Goal: Information Seeking & Learning: Learn about a topic

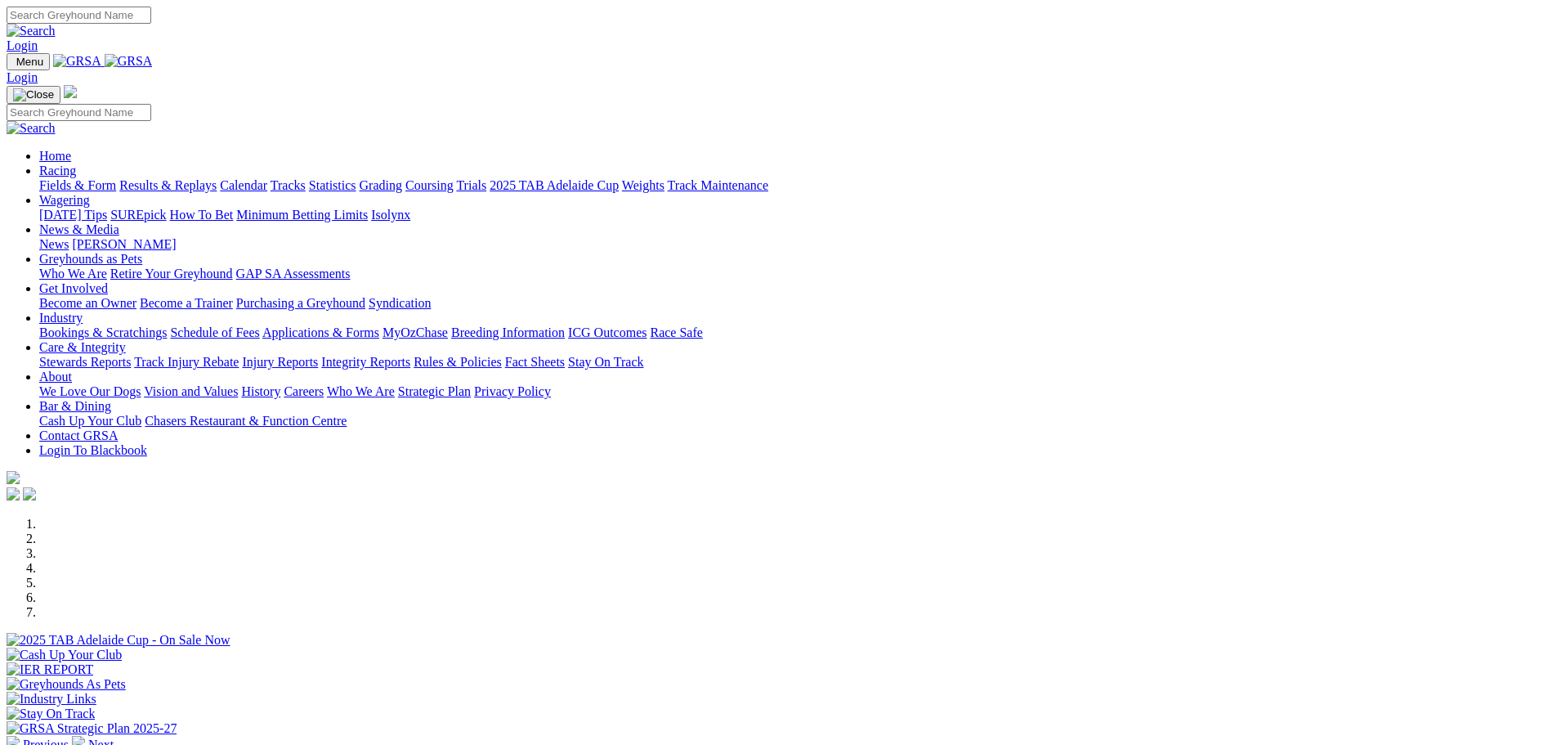
scroll to position [491, 0]
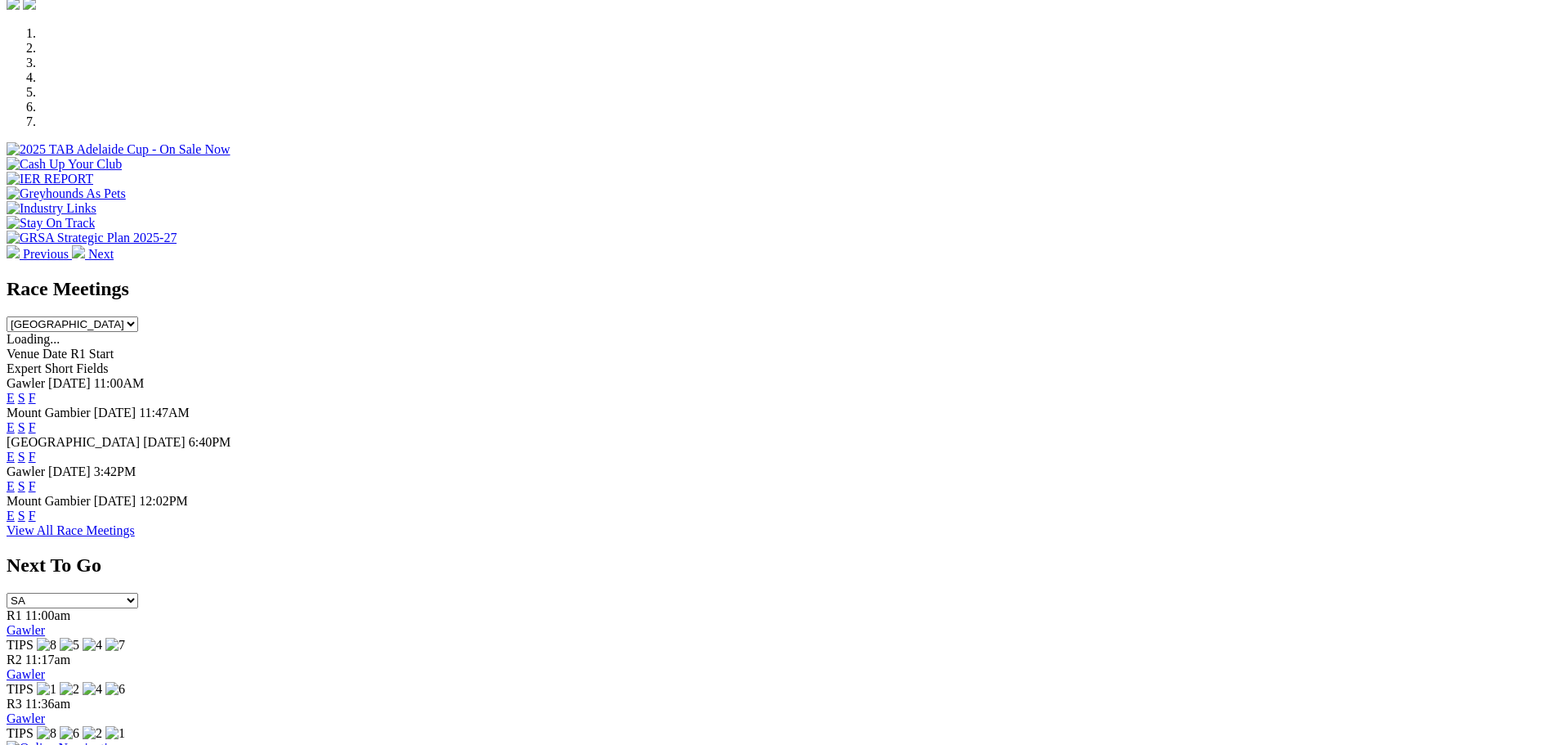
click at [15, 479] on link "E" at bounding box center [11, 486] width 8 height 14
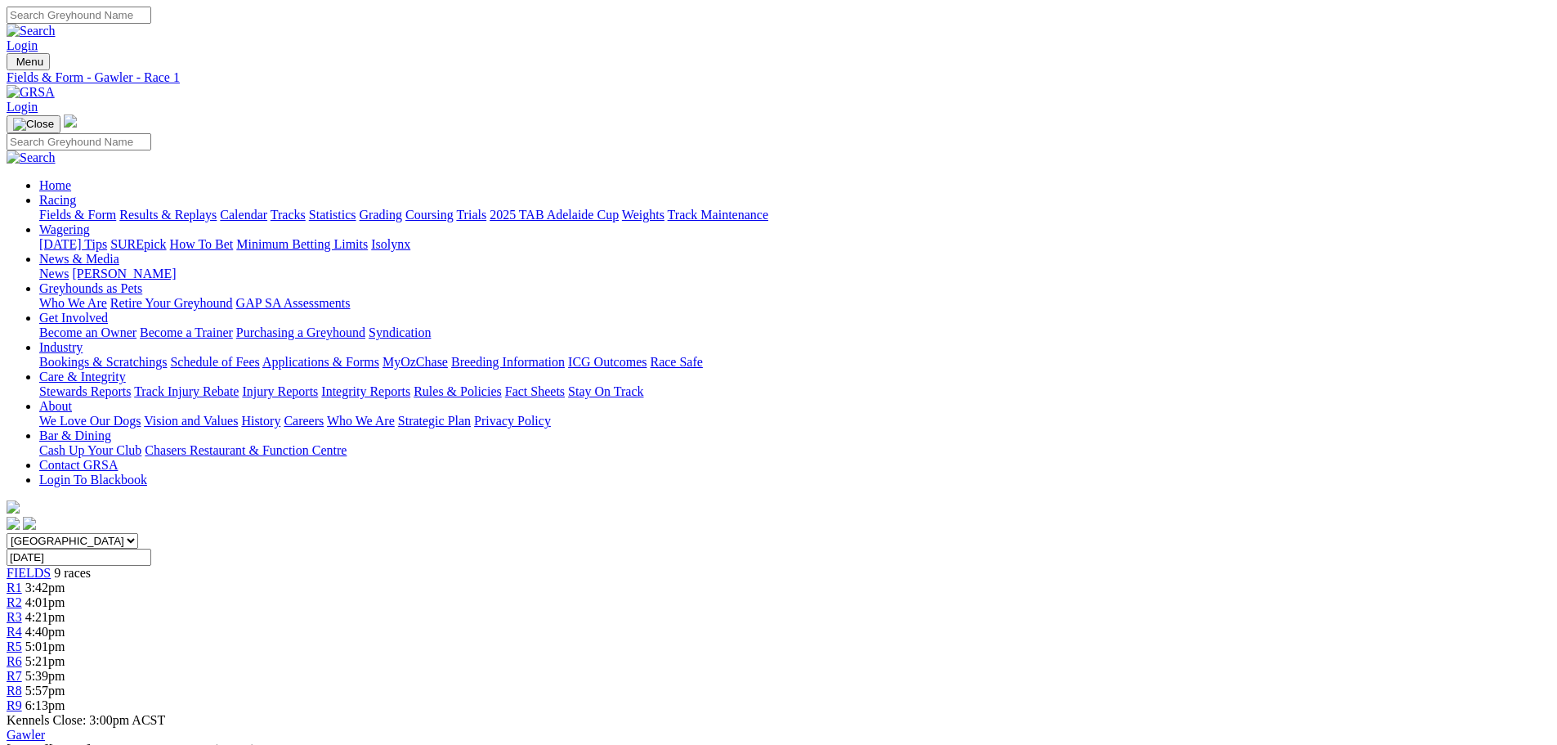
click at [22, 595] on link "R2" at bounding box center [15, 602] width 16 height 14
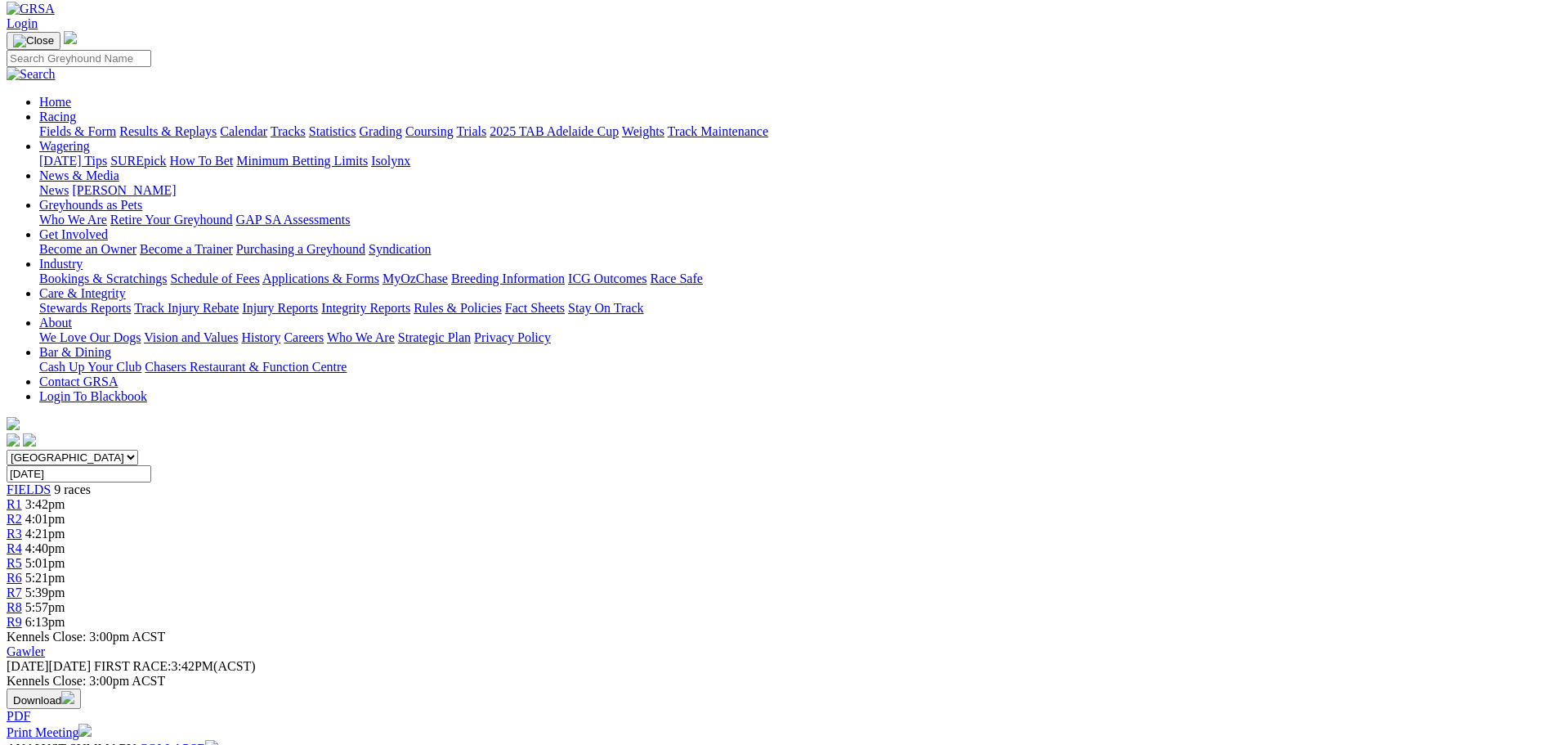
scroll to position [82, 0]
click at [65, 528] on span "4:21pm" at bounding box center [45, 535] width 40 height 14
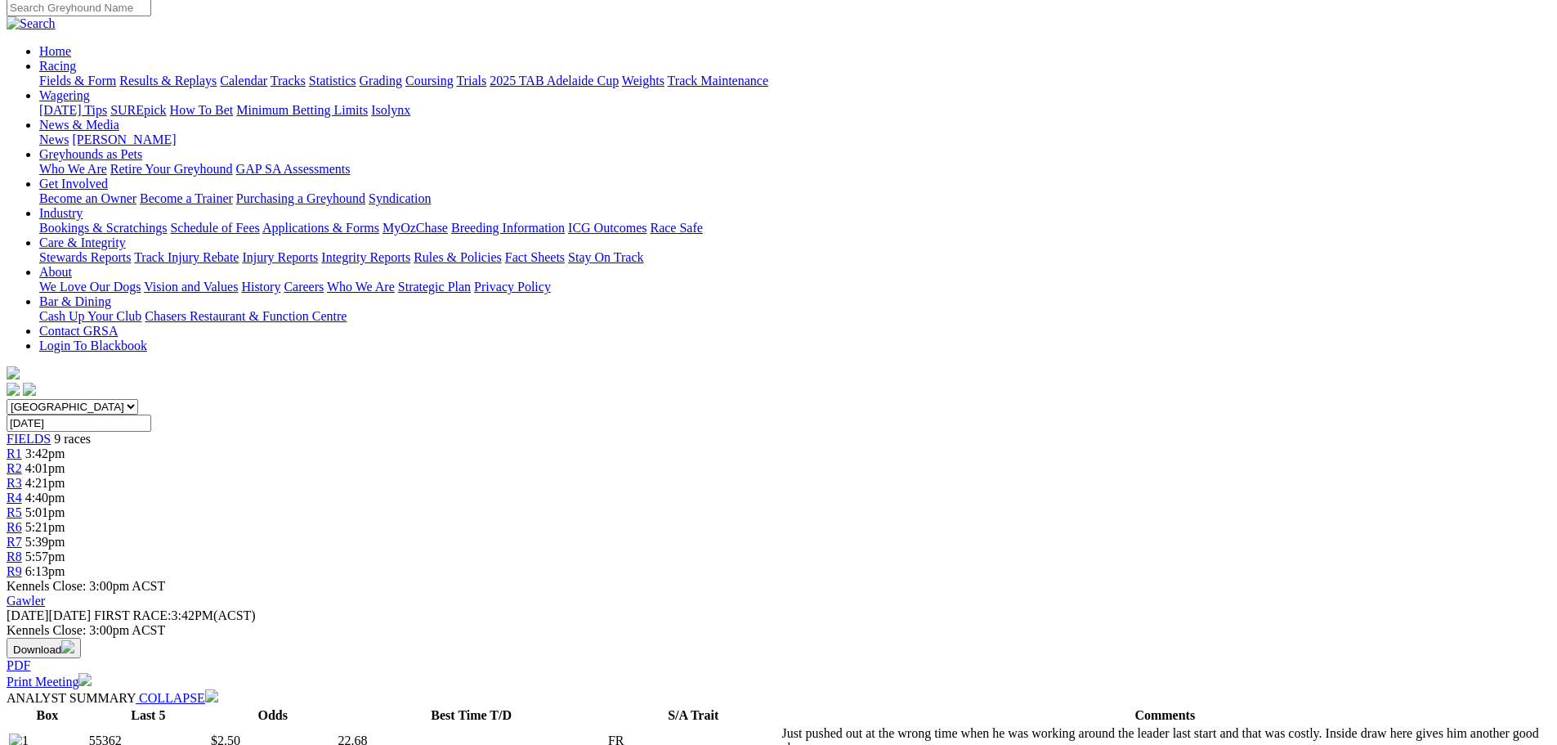
scroll to position [82, 0]
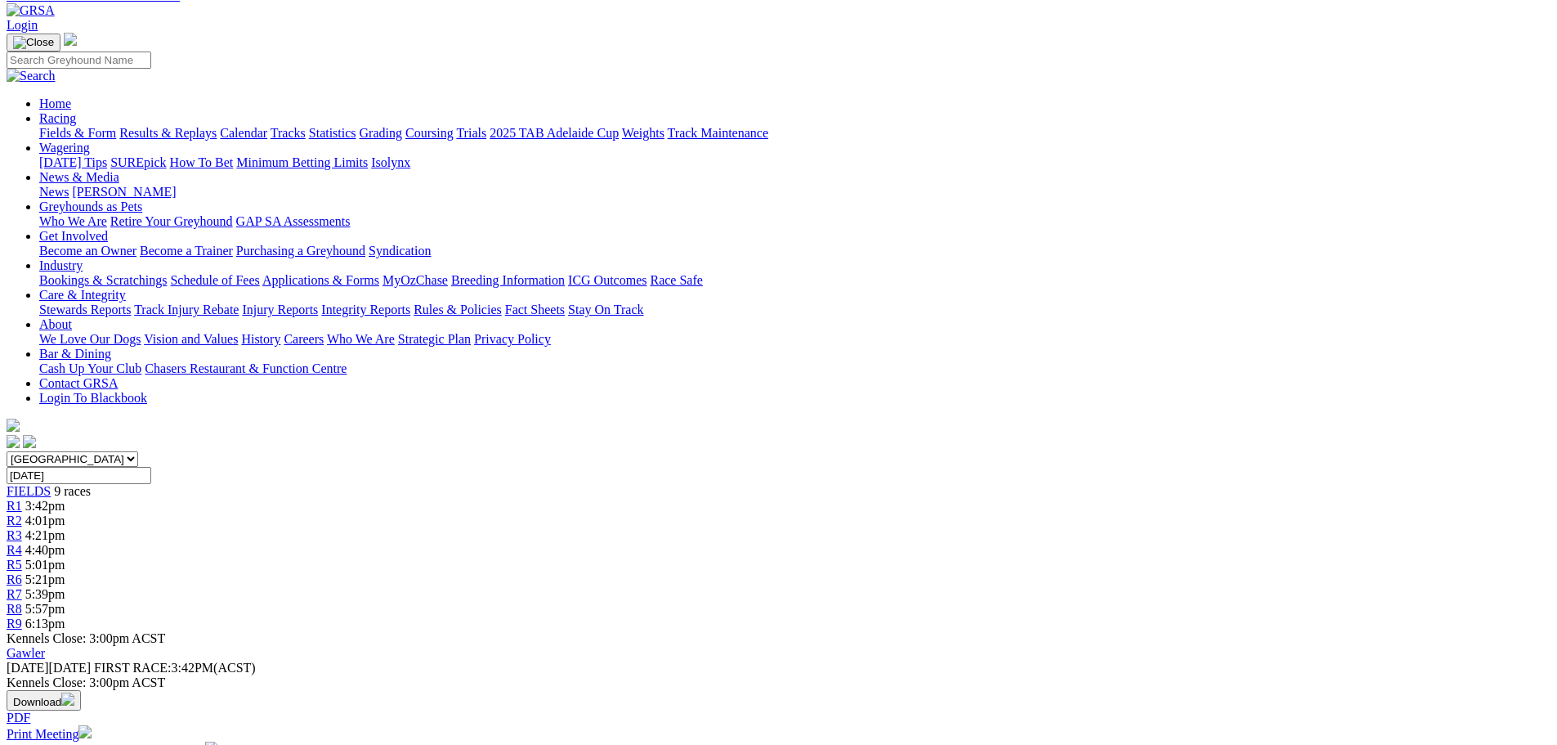
click at [22, 543] on span "R4" at bounding box center [15, 550] width 16 height 14
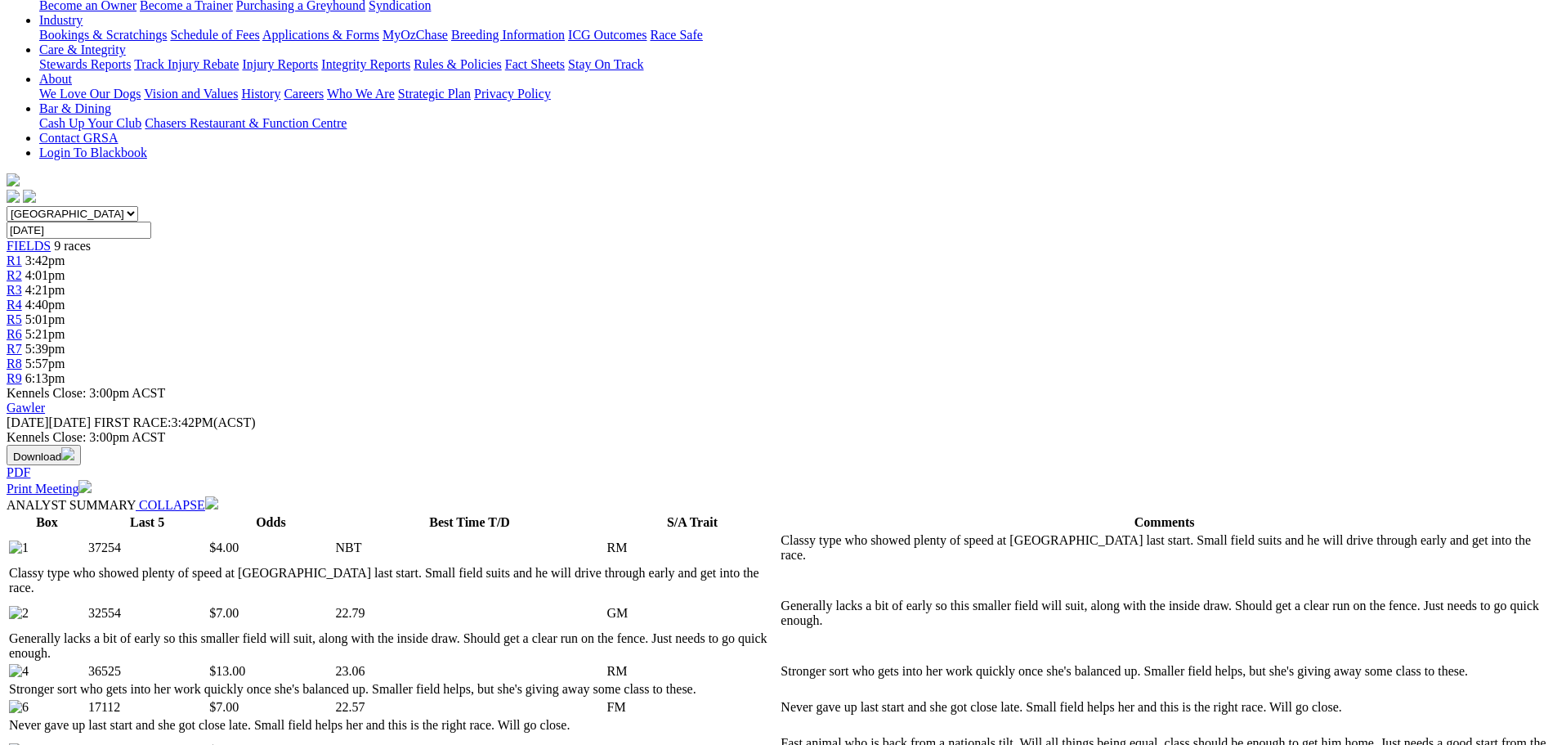
scroll to position [409, 0]
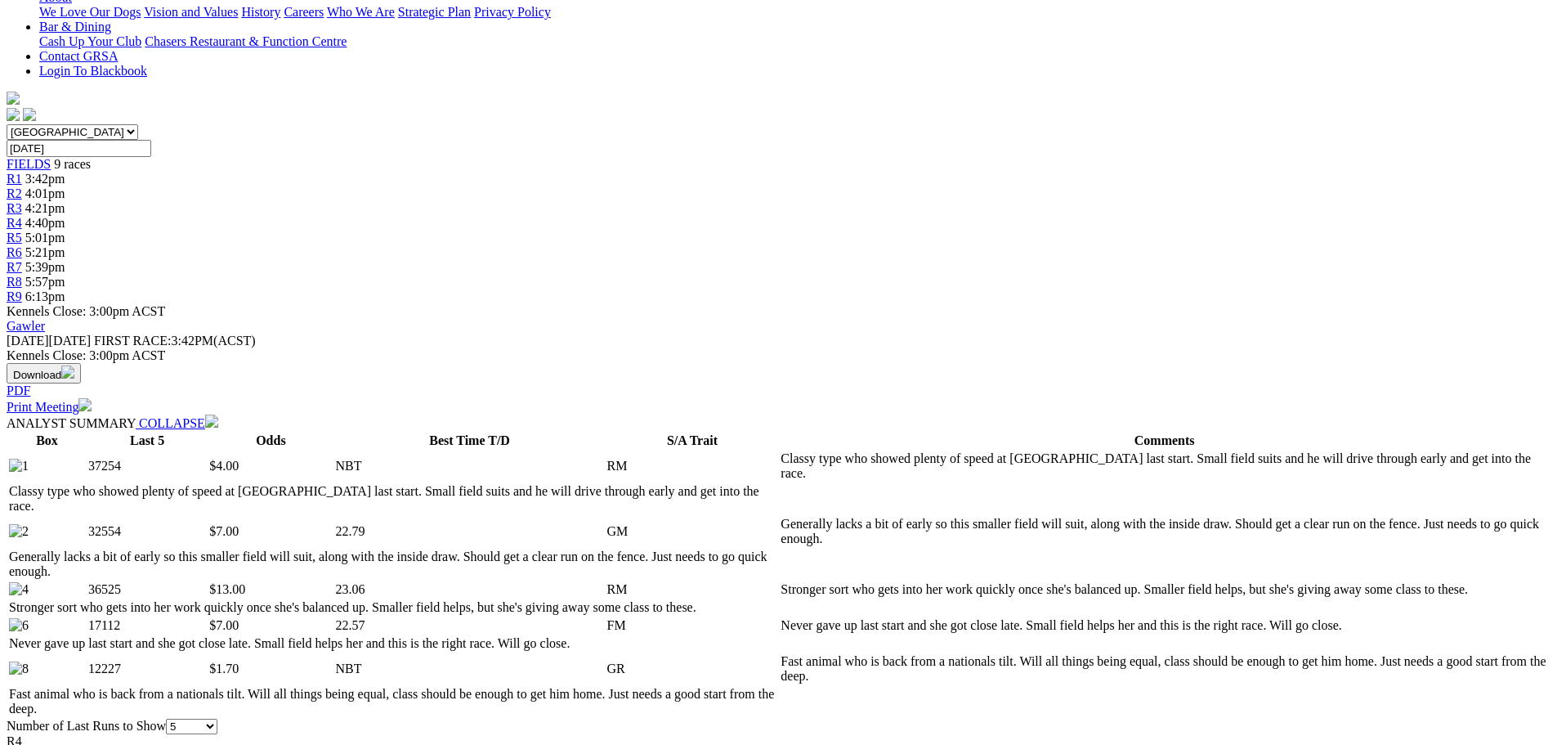
drag, startPoint x: 611, startPoint y: 199, endPoint x: 300, endPoint y: 92, distance: 328.9
click at [86, 516] on td at bounding box center [47, 531] width 78 height 31
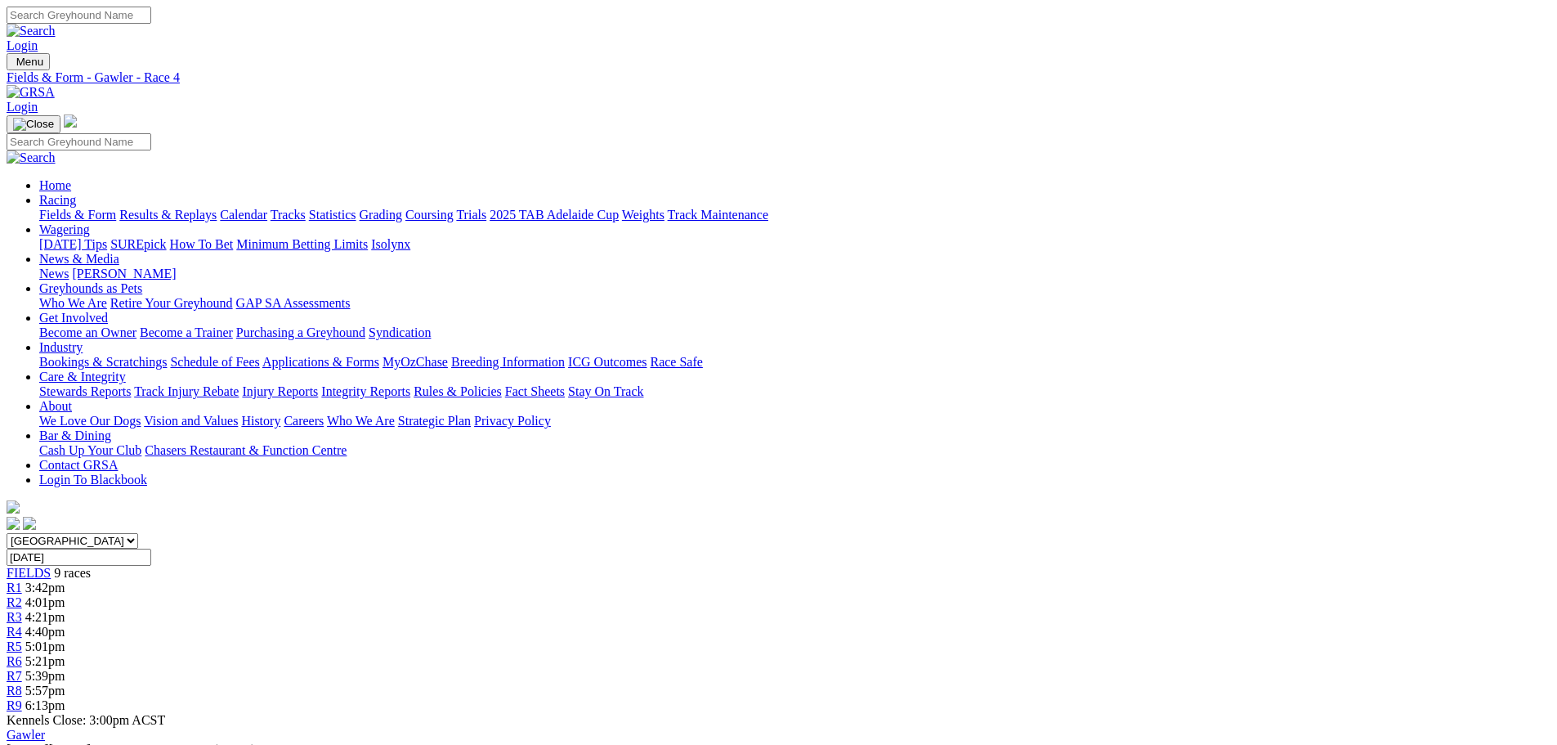
click at [880, 533] on div "South Australia New South Wales Northern Territory Queensland Tasmania Victoria…" at bounding box center [779, 623] width 1544 height 180
click at [22, 639] on link "R5" at bounding box center [15, 646] width 16 height 14
click at [65, 654] on span "5:21pm" at bounding box center [45, 661] width 40 height 14
drag, startPoint x: 952, startPoint y: 267, endPoint x: 983, endPoint y: 261, distance: 31.7
click at [65, 669] on span "5:39pm" at bounding box center [45, 676] width 40 height 14
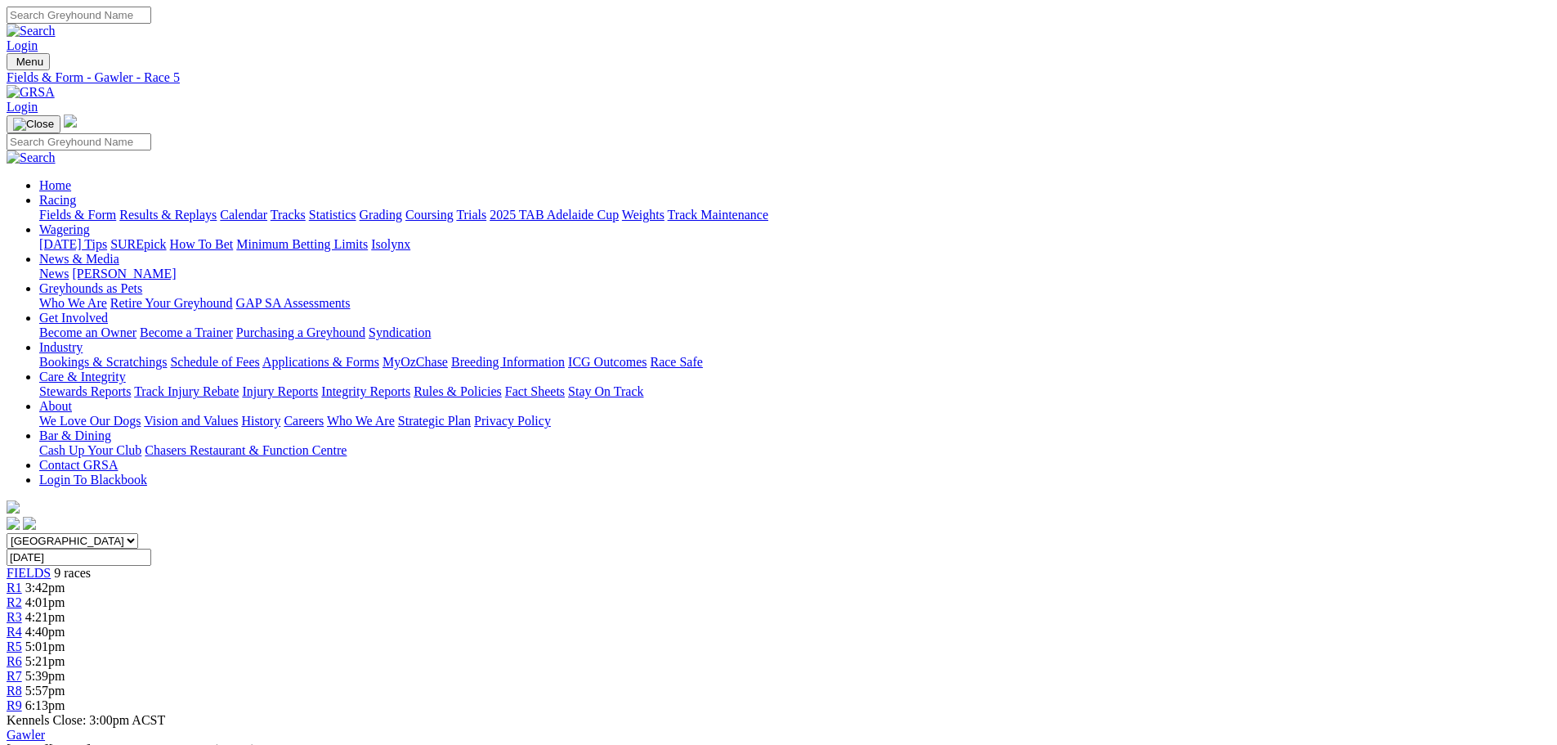
click at [65, 654] on span "5:21pm" at bounding box center [45, 661] width 40 height 14
click at [966, 654] on div "R6 5:21pm" at bounding box center [779, 661] width 1544 height 15
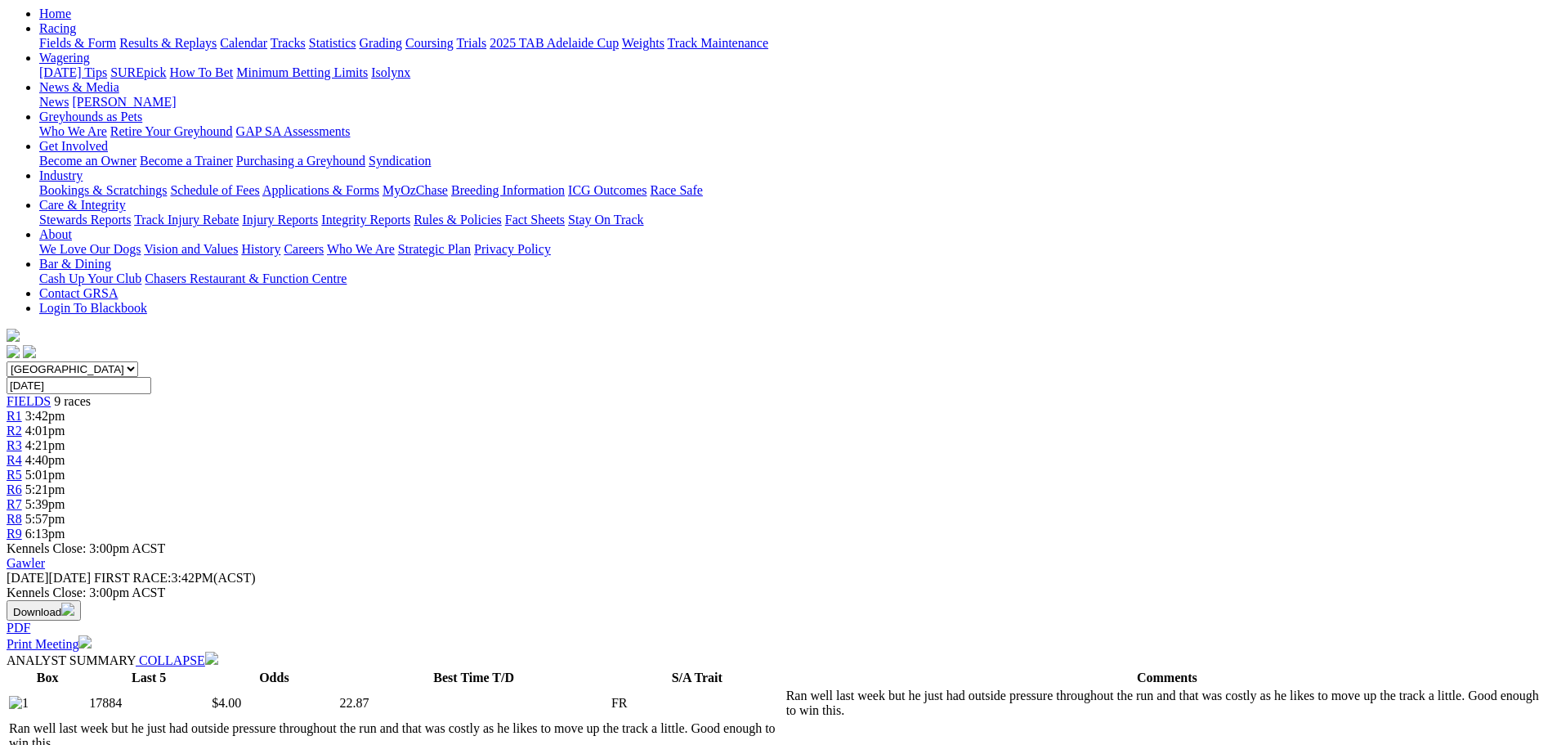
scroll to position [164, 0]
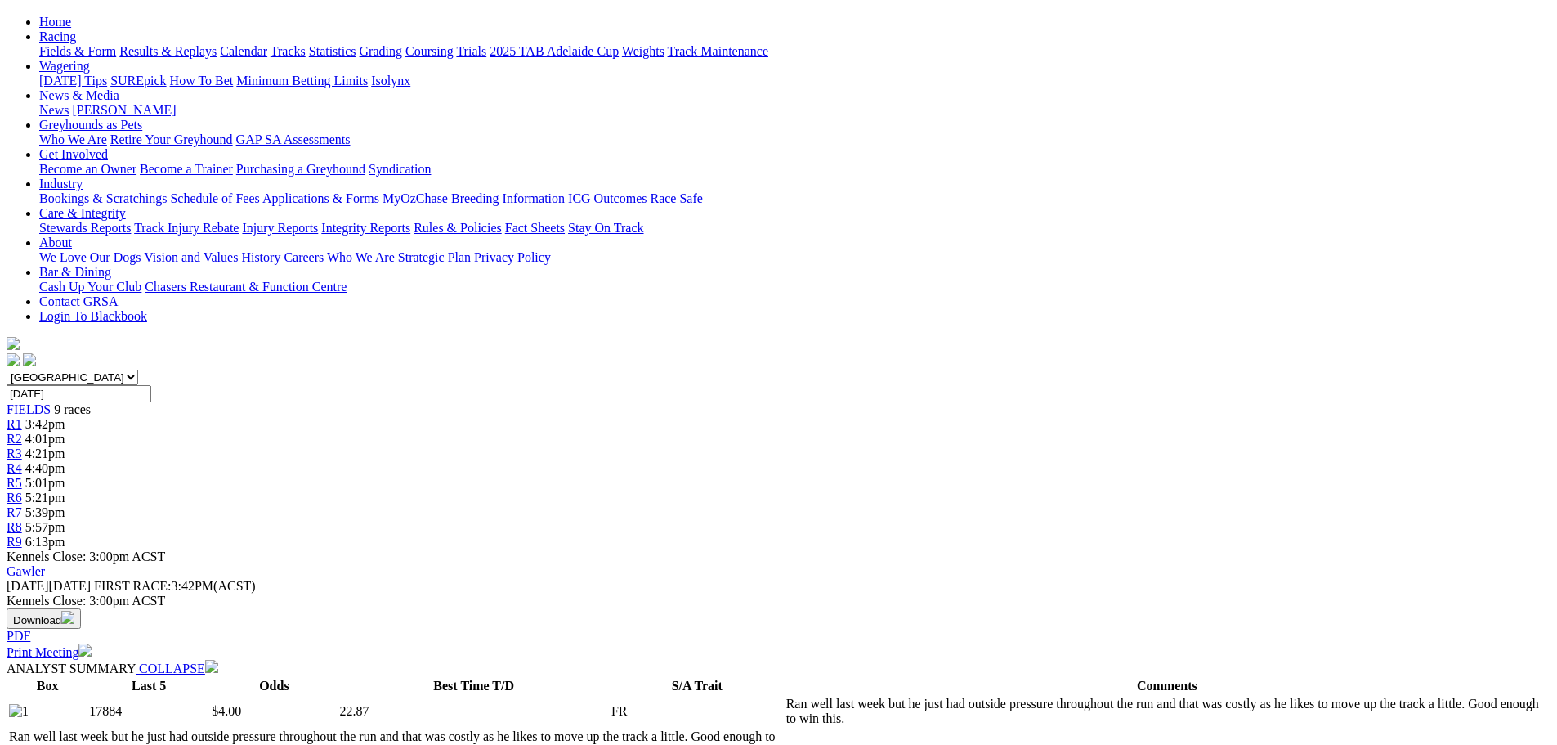
click at [1011, 505] on div "R7 5:39pm" at bounding box center [779, 512] width 1544 height 15
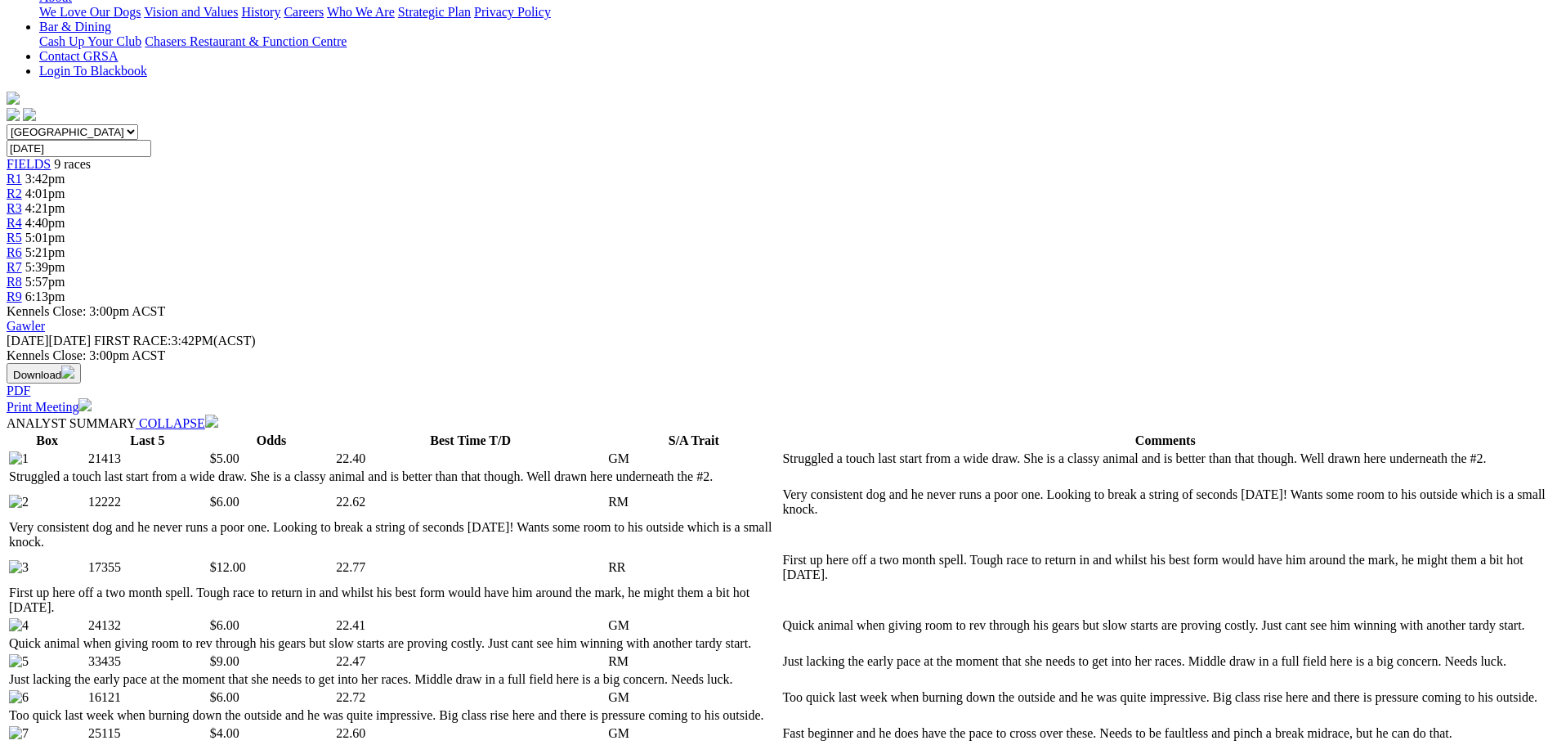
scroll to position [82, 0]
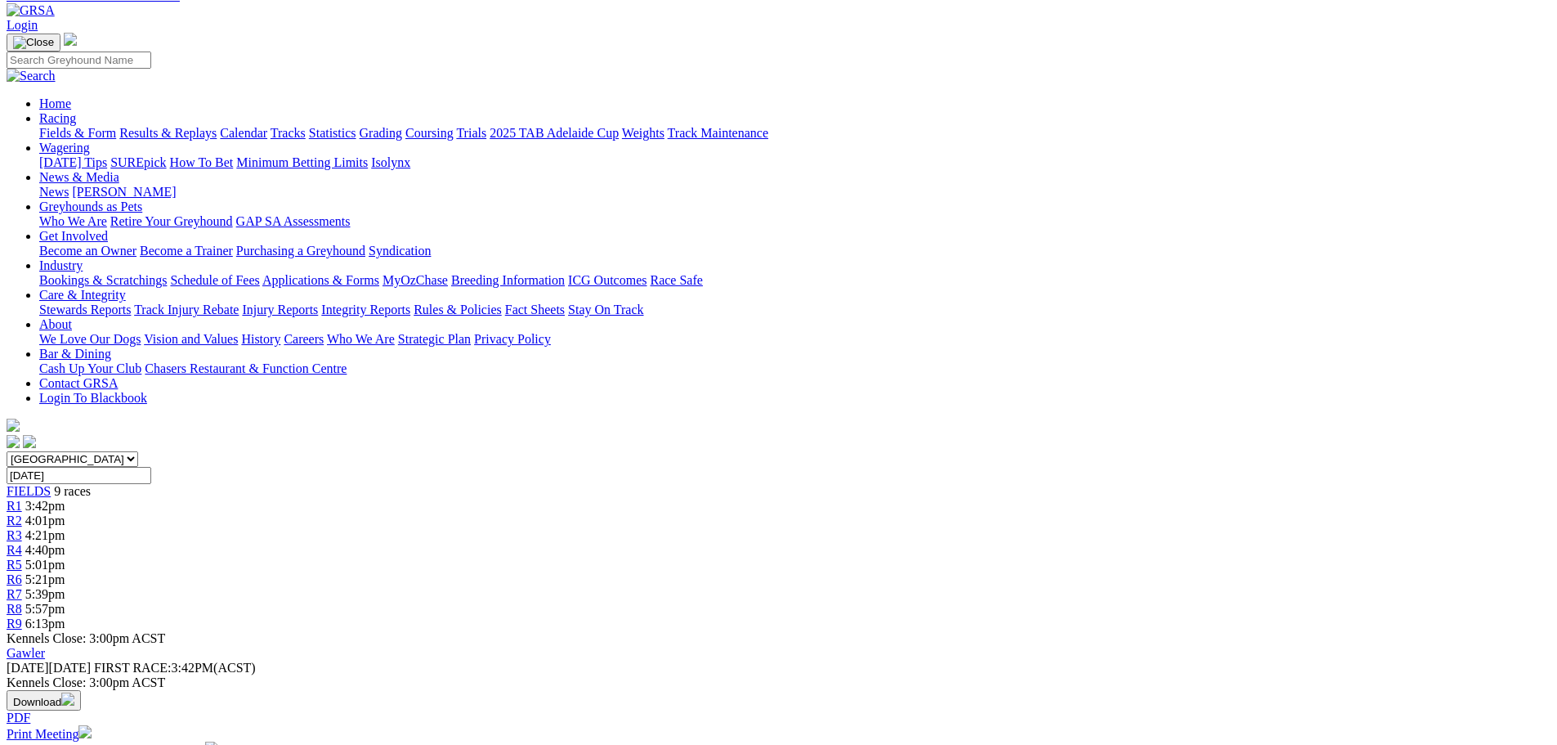
click at [22, 602] on link "R8" at bounding box center [15, 609] width 16 height 14
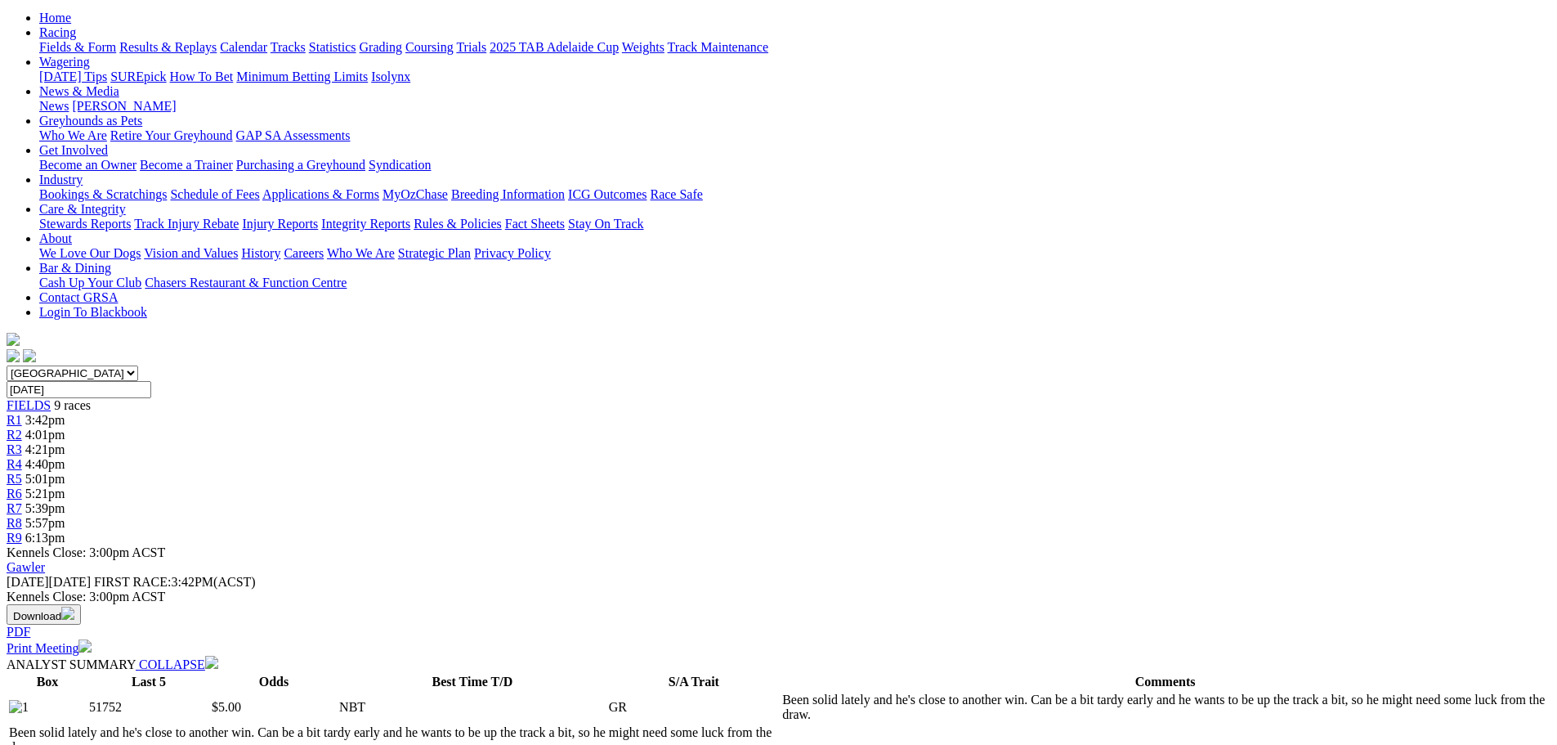
scroll to position [164, 0]
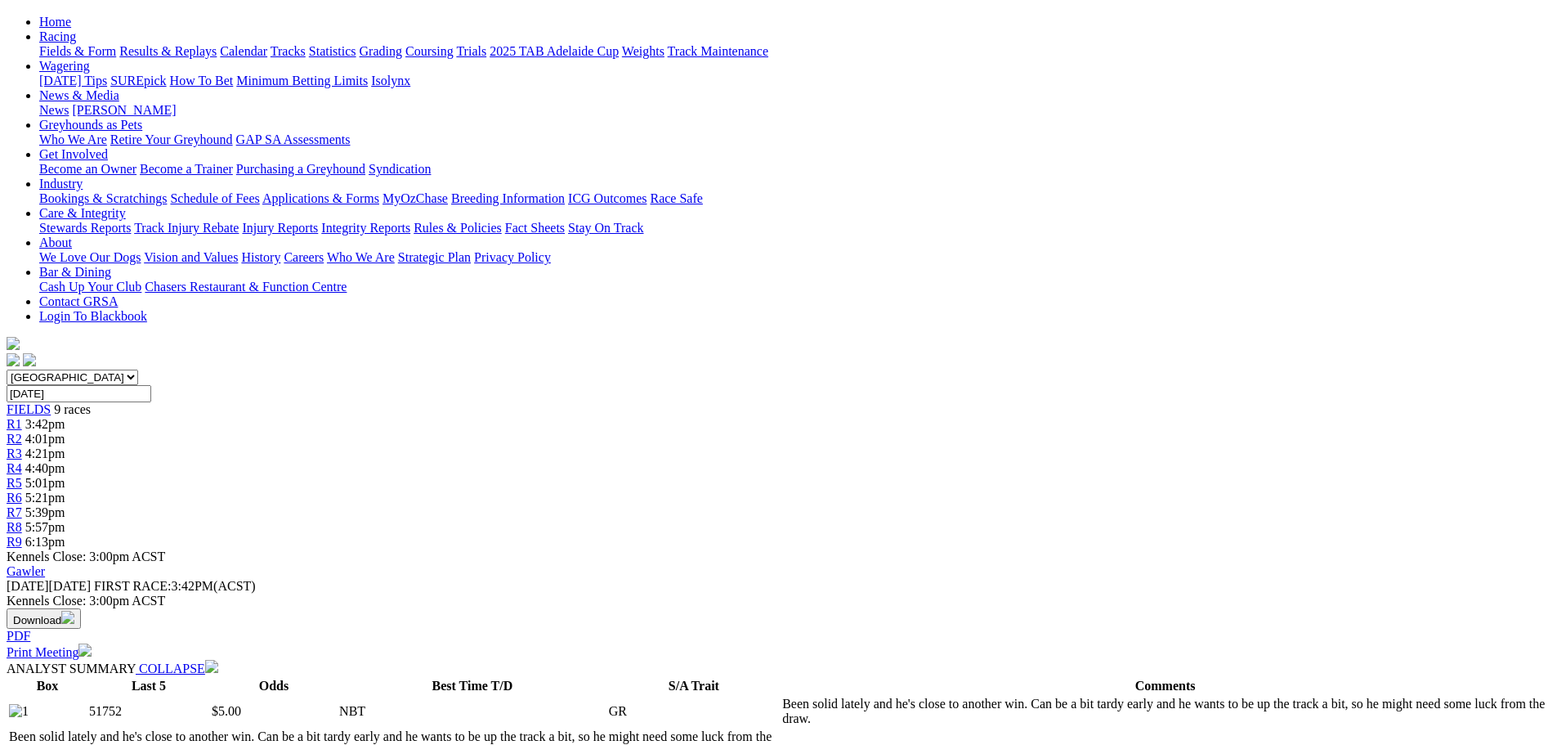
click at [22, 535] on link "R9" at bounding box center [15, 542] width 16 height 14
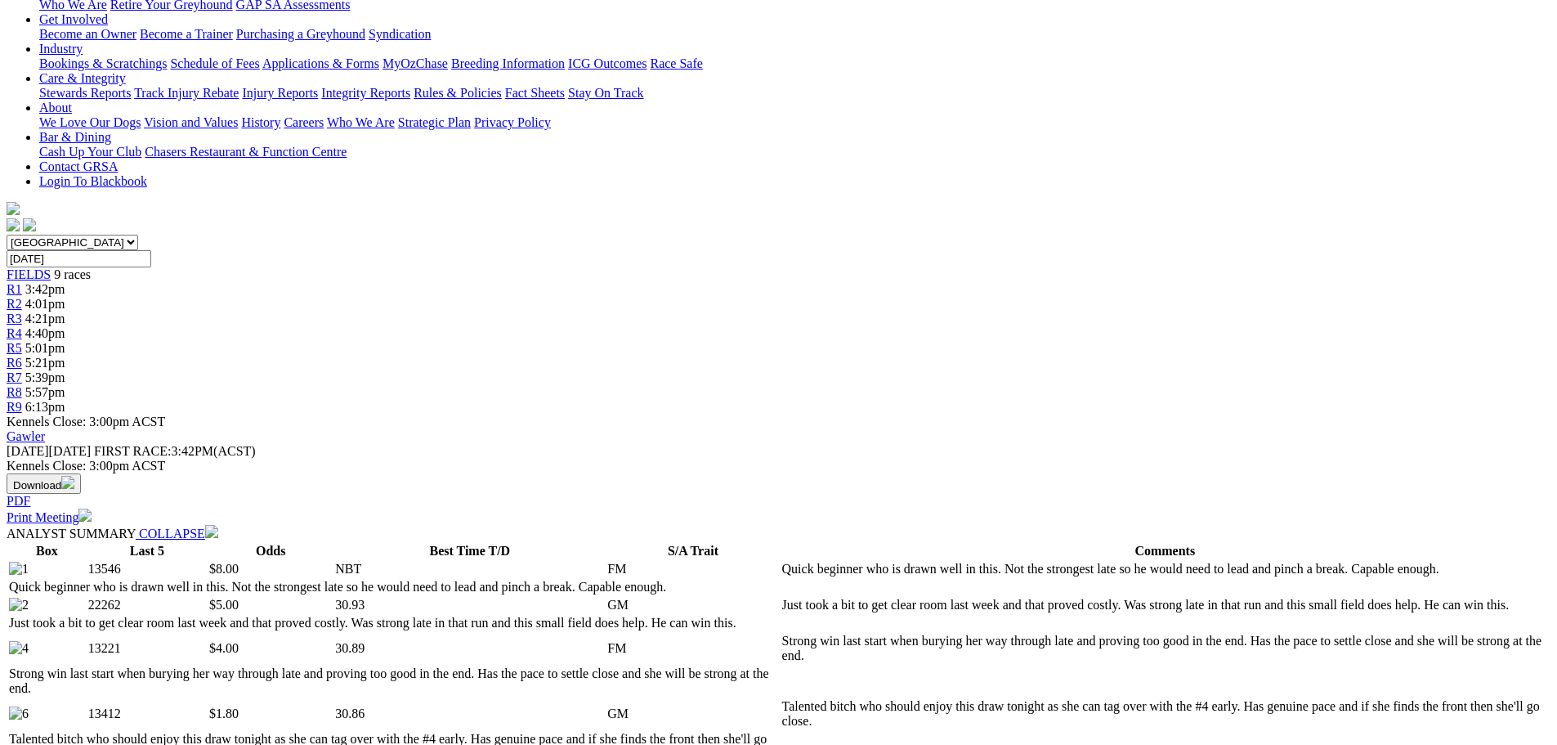
scroll to position [327, 0]
